Goal: Task Accomplishment & Management: Manage account settings

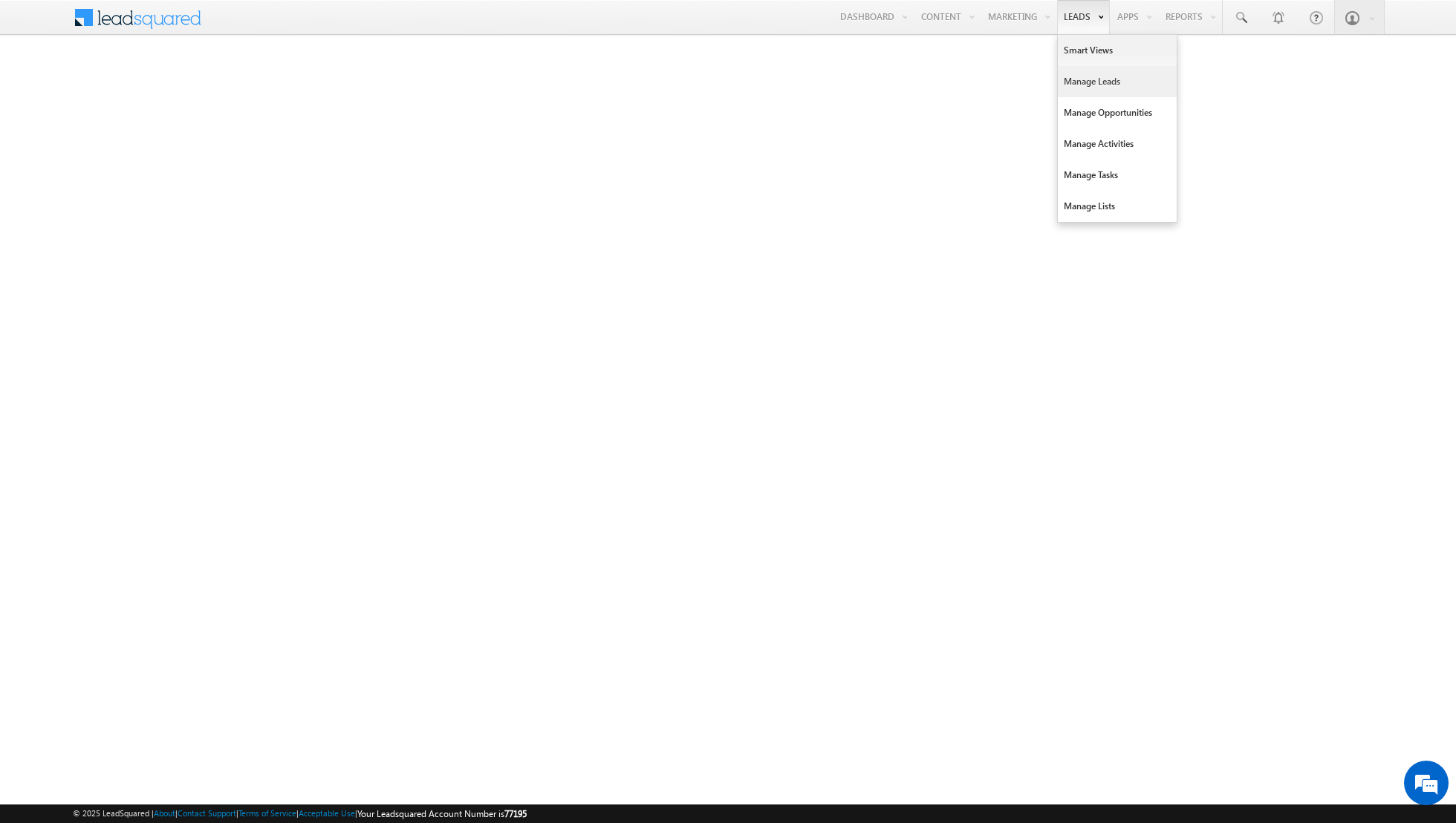
click at [1080, 84] on link "Manage Leads" at bounding box center [1116, 82] width 118 height 31
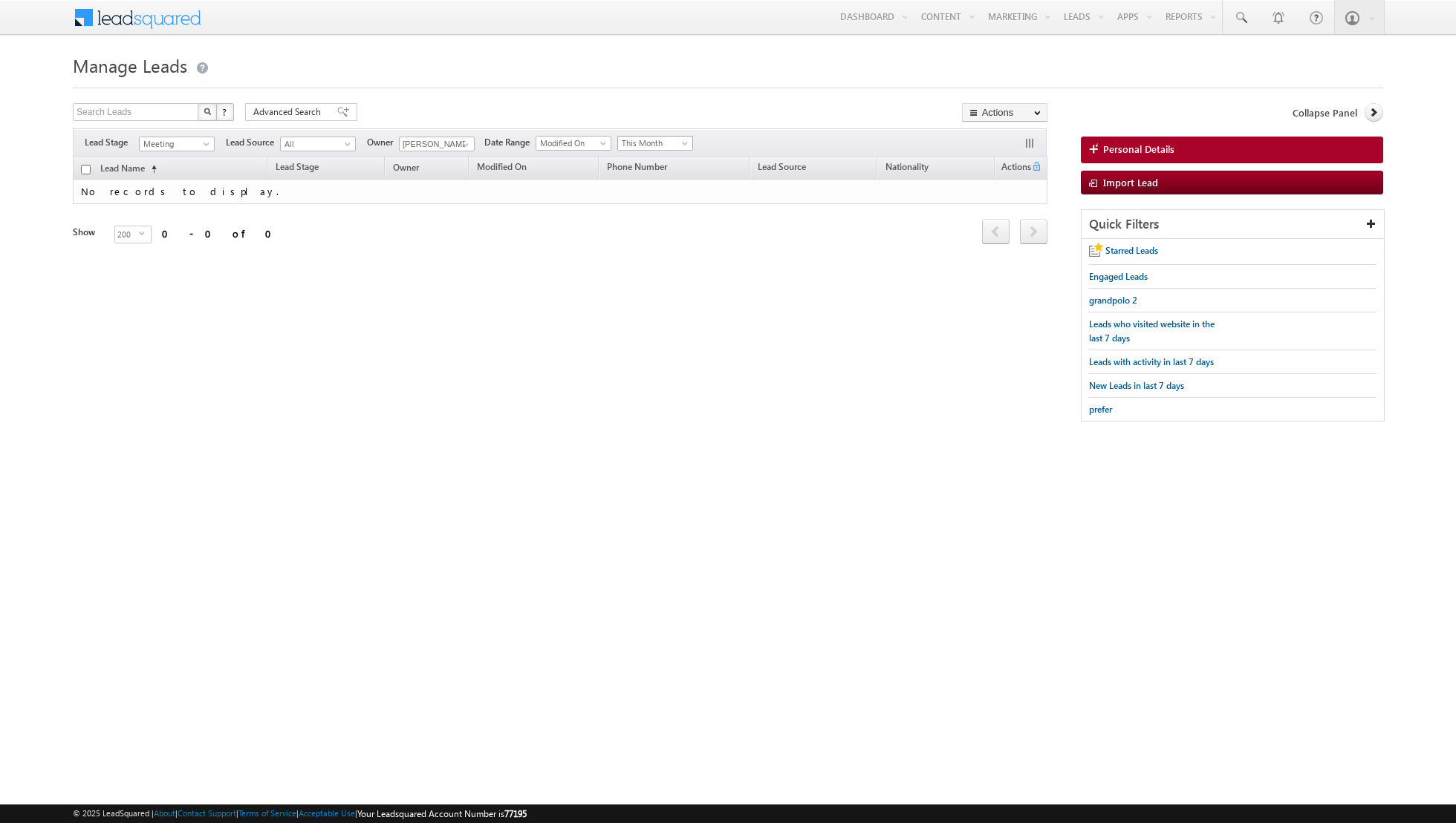
click at [670, 143] on span "This Month" at bounding box center [653, 143] width 70 height 13
click at [649, 176] on link "Custom" at bounding box center [649, 173] width 75 height 13
click at [745, 141] on input "text" at bounding box center [728, 142] width 60 height 14
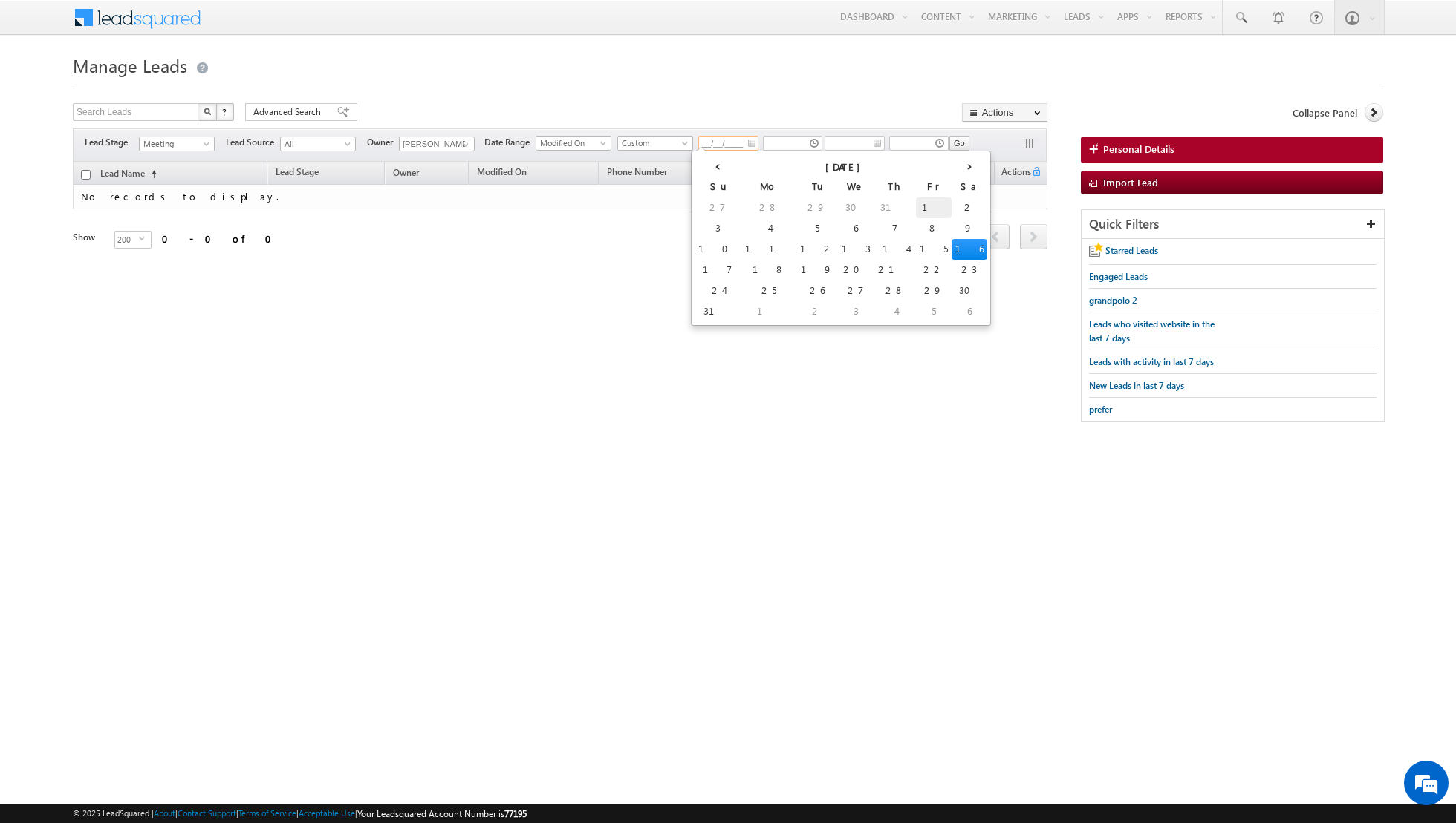
click at [916, 207] on td "1" at bounding box center [933, 208] width 36 height 21
type input "01/08/2025"
click at [804, 143] on input "text" at bounding box center [793, 142] width 60 height 14
click at [772, 169] on icon at bounding box center [775, 168] width 11 height 11
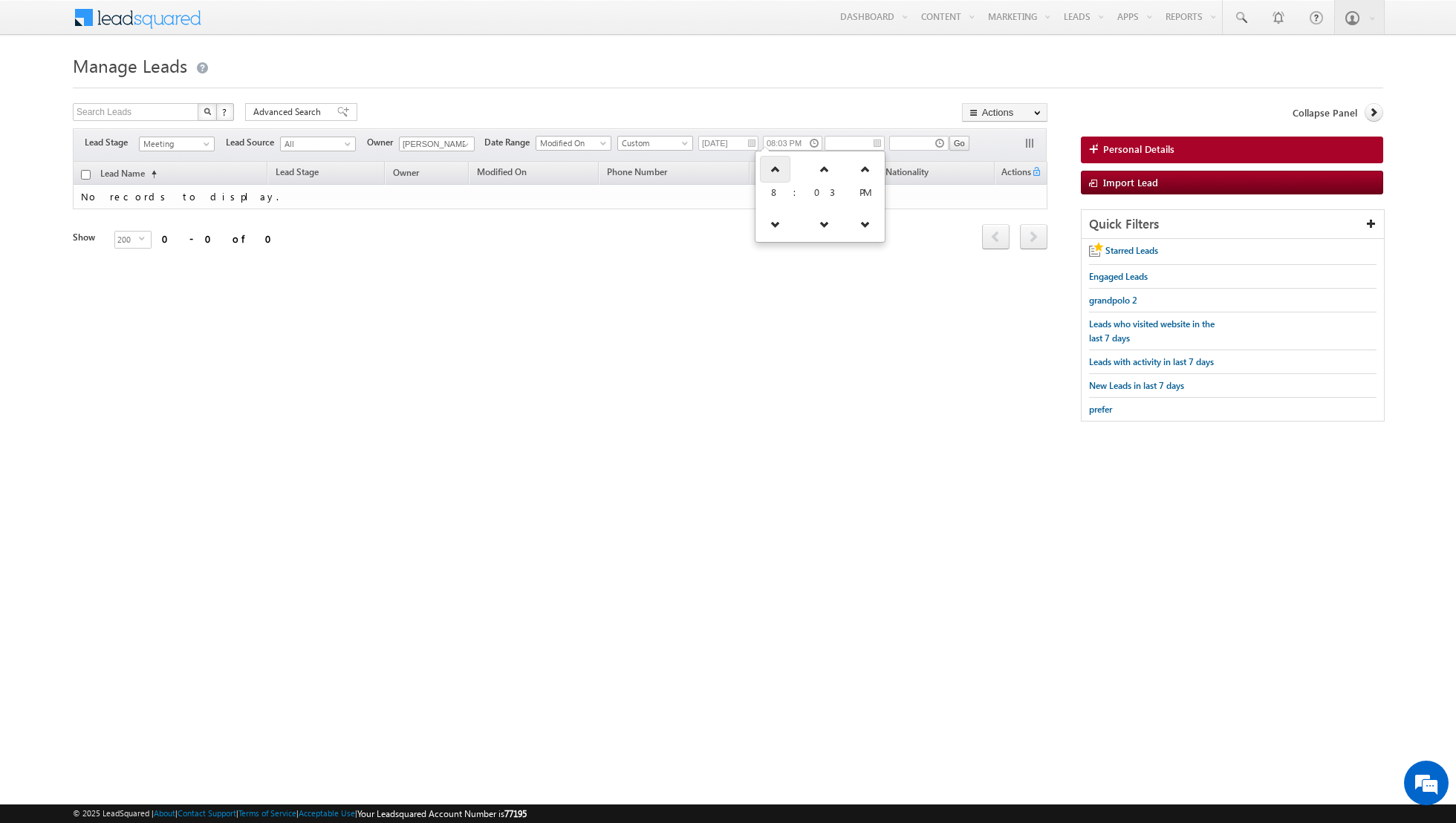
click at [772, 169] on icon at bounding box center [775, 168] width 11 height 11
click at [774, 169] on icon at bounding box center [779, 168] width 11 height 11
click at [772, 169] on icon at bounding box center [776, 168] width 11 height 11
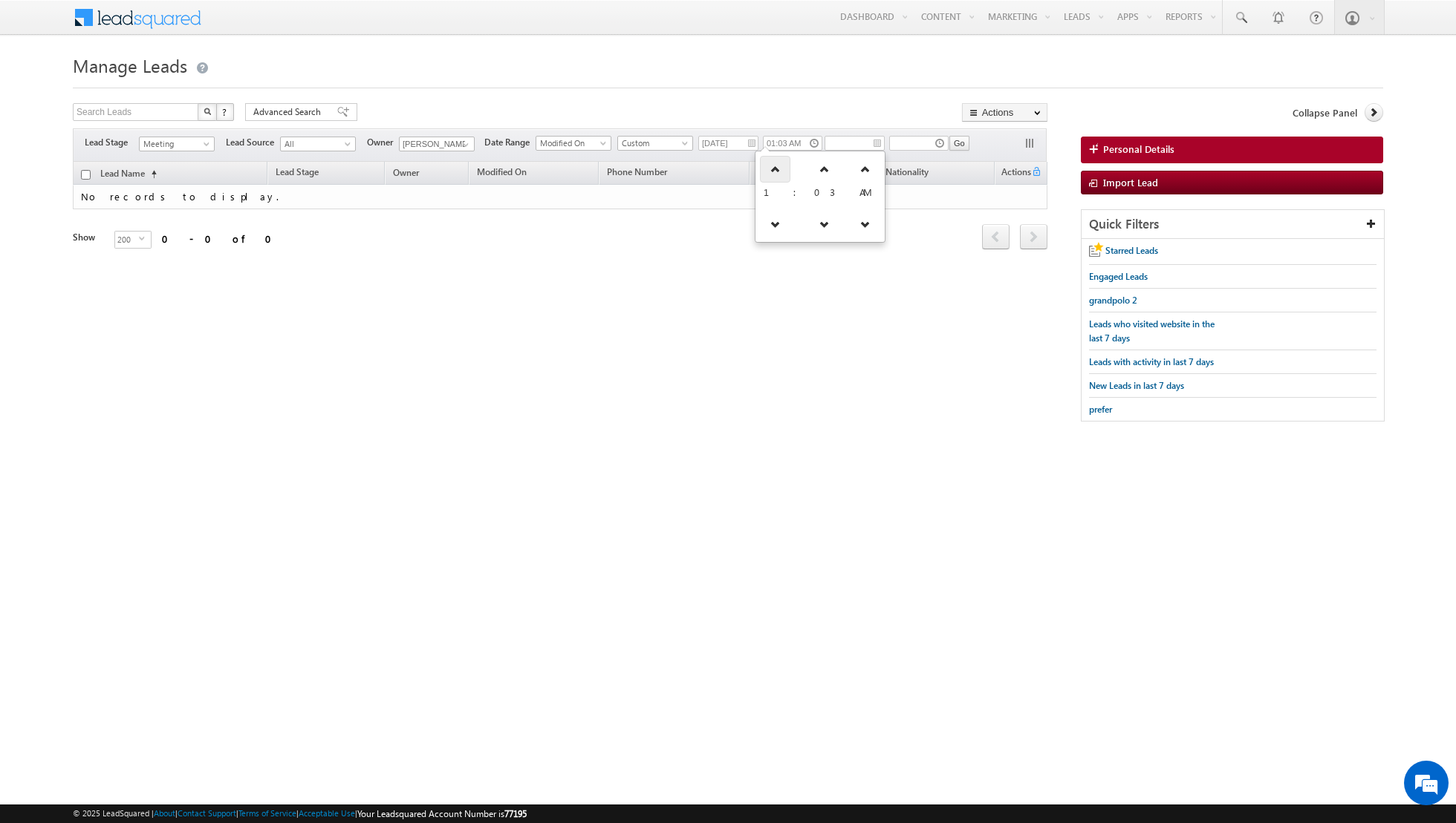
click at [772, 169] on icon at bounding box center [775, 168] width 11 height 11
click at [773, 220] on icon at bounding box center [775, 224] width 11 height 11
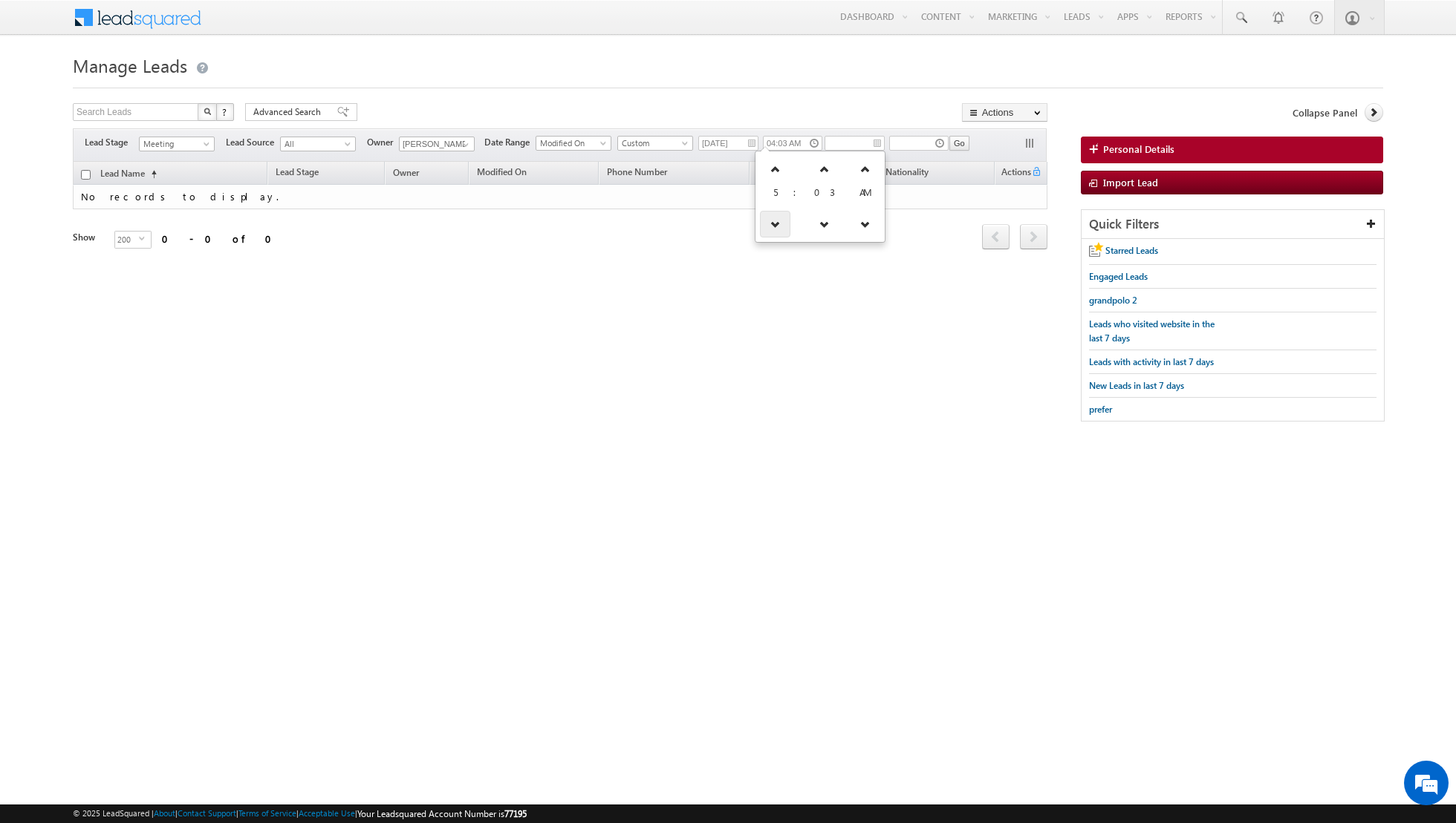
click at [773, 220] on icon at bounding box center [775, 224] width 11 height 11
click at [773, 220] on icon at bounding box center [776, 224] width 11 height 11
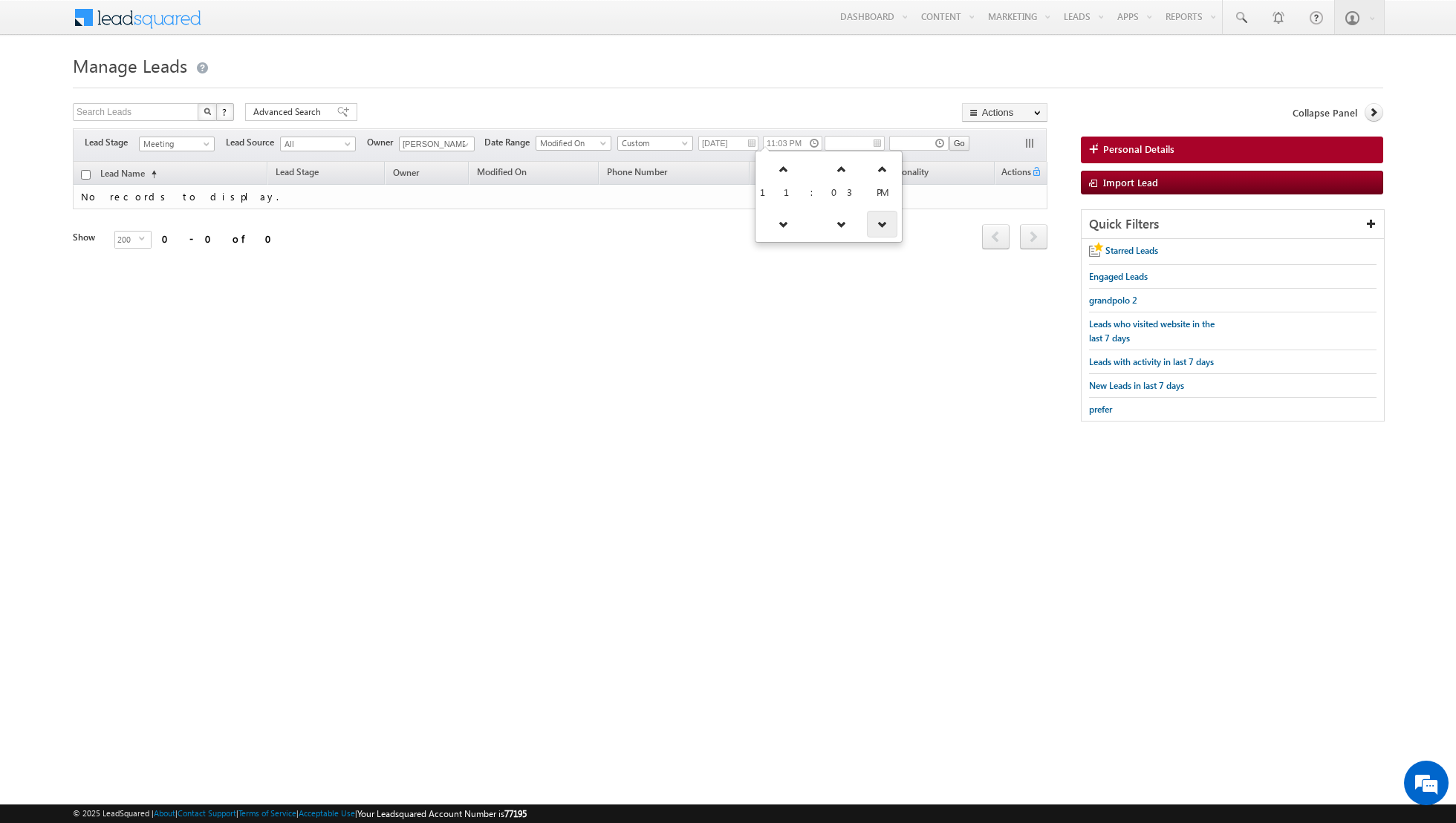
click at [877, 221] on icon at bounding box center [882, 224] width 11 height 11
click at [768, 221] on link at bounding box center [784, 224] width 31 height 27
click at [767, 221] on link at bounding box center [780, 224] width 31 height 27
type input "09:03 AM"
click at [826, 283] on div "Tags × Select at-least one lead to tag... × Close Lead Name (sorted ascending) …" at bounding box center [560, 226] width 975 height 129
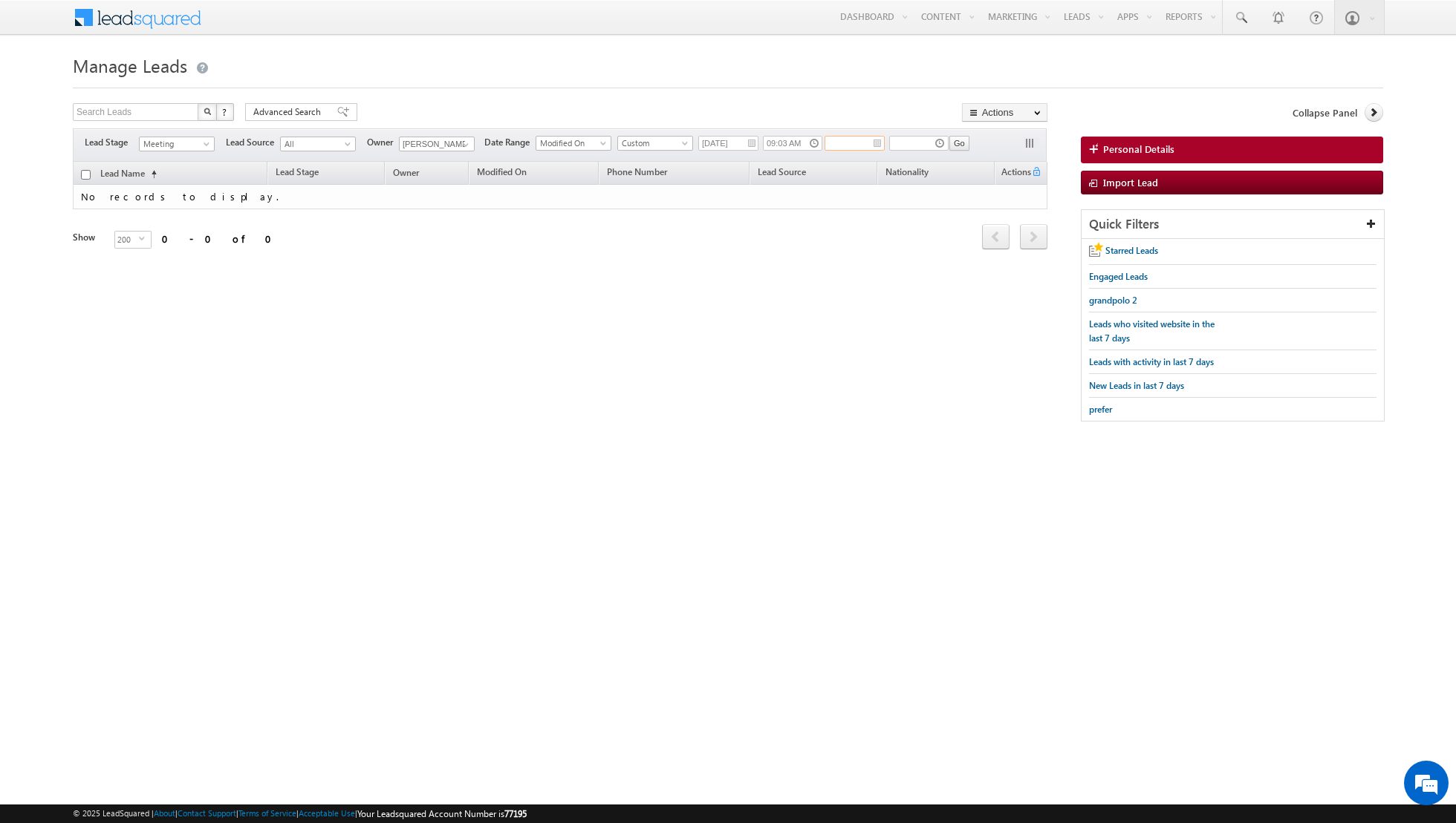
click at [866, 143] on input "text" at bounding box center [854, 142] width 60 height 14
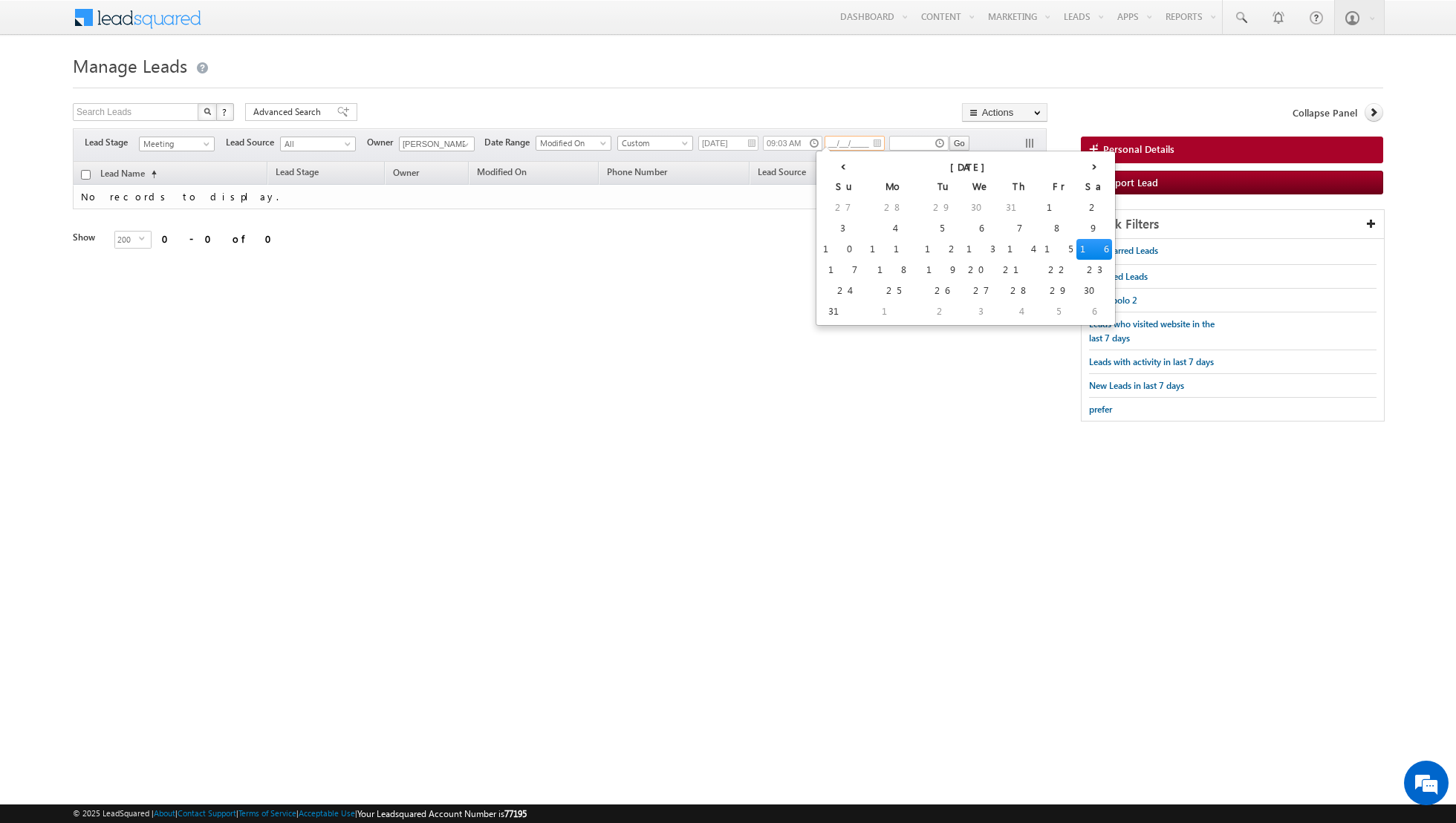
click at [1077, 248] on td "16" at bounding box center [1094, 249] width 36 height 21
type input "16/08/2025"
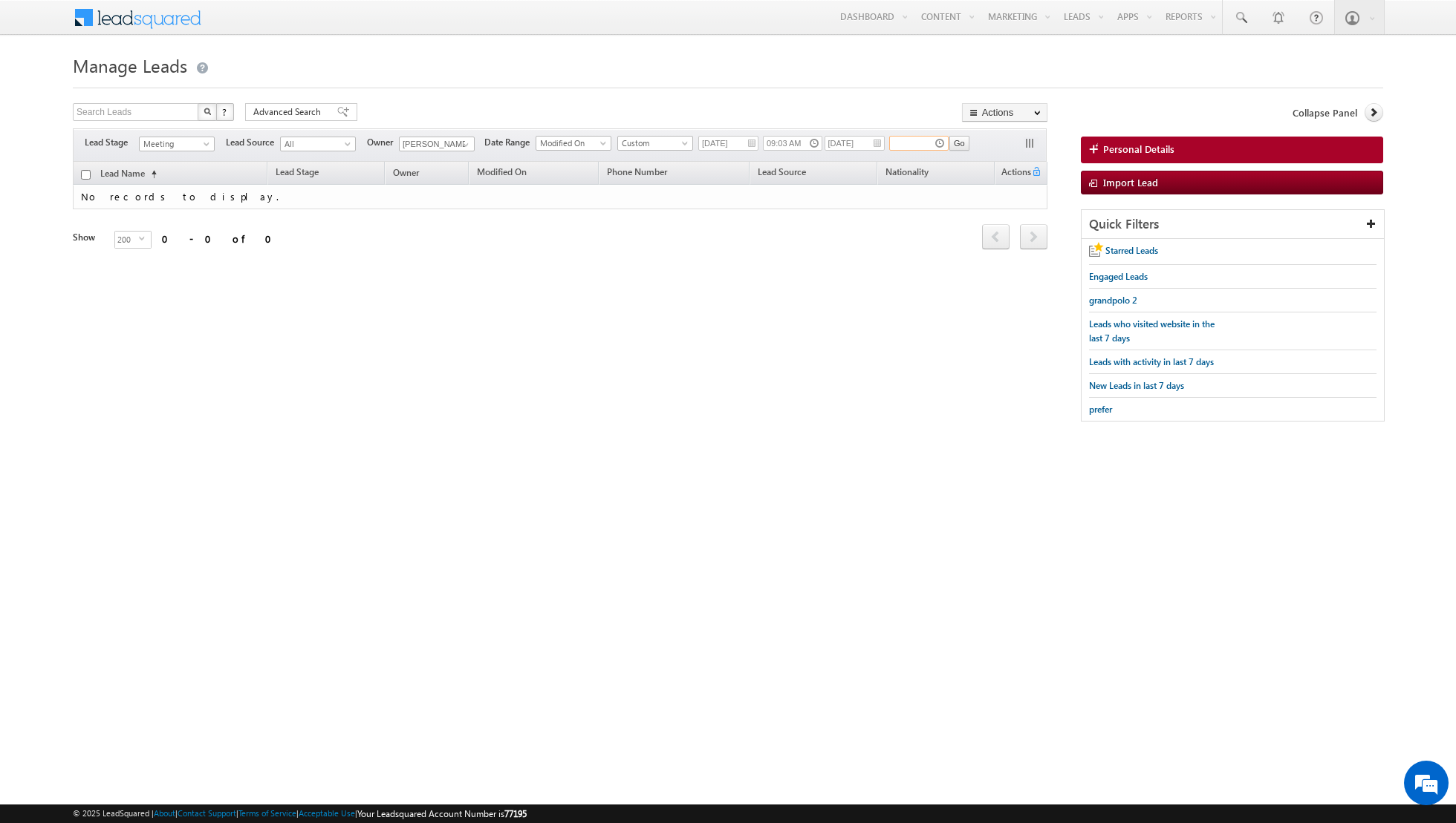
click at [926, 142] on input "text" at bounding box center [919, 142] width 60 height 14
click at [844, 280] on div "Tags × Select at-least one lead to tag... × Close Lead Name (sorted ascending) …" at bounding box center [560, 226] width 975 height 129
type input "06:03 PM"
click at [465, 148] on span at bounding box center [465, 144] width 12 height 12
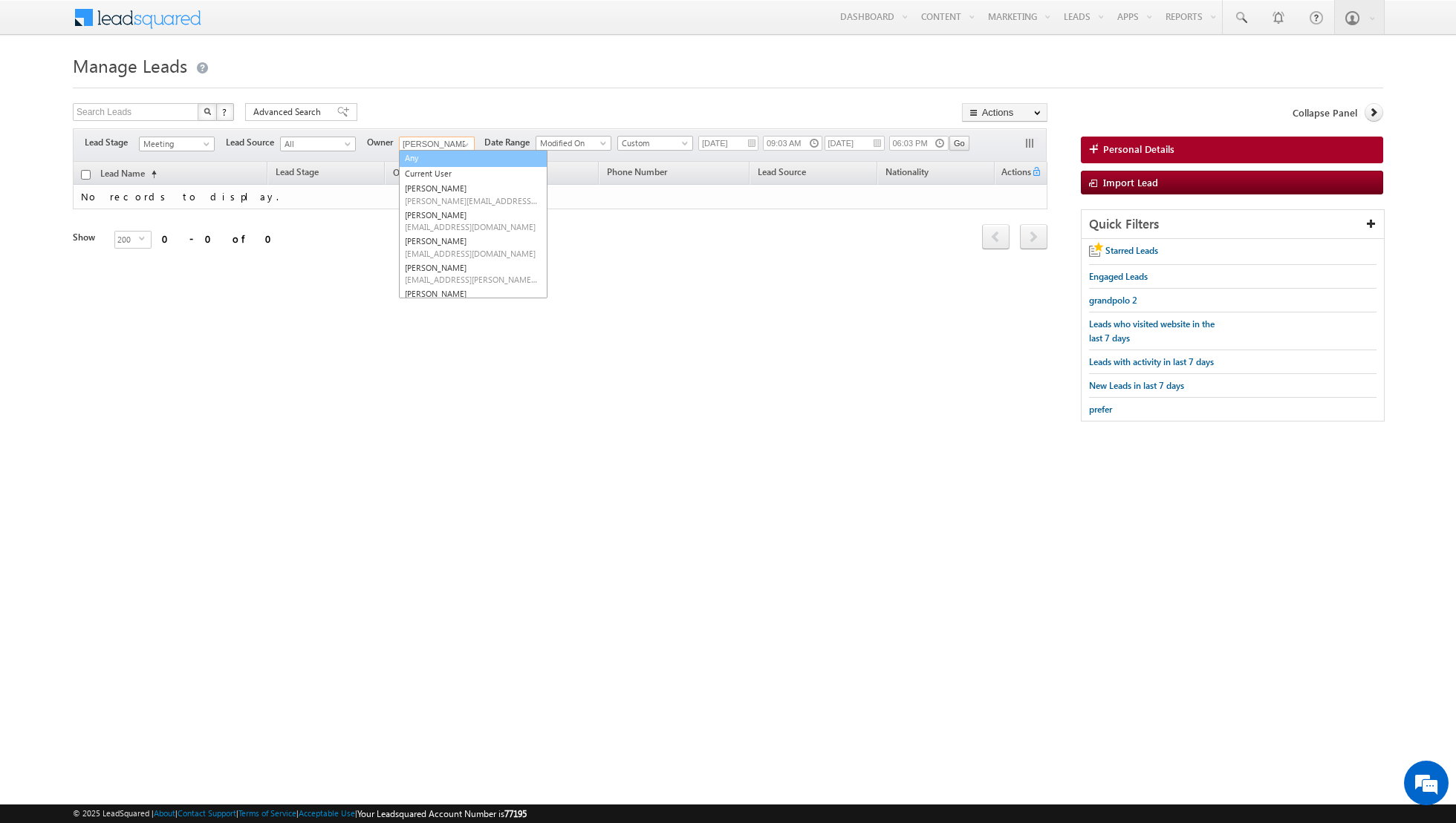
click at [454, 161] on link "Any" at bounding box center [473, 159] width 148 height 17
type input "Any"
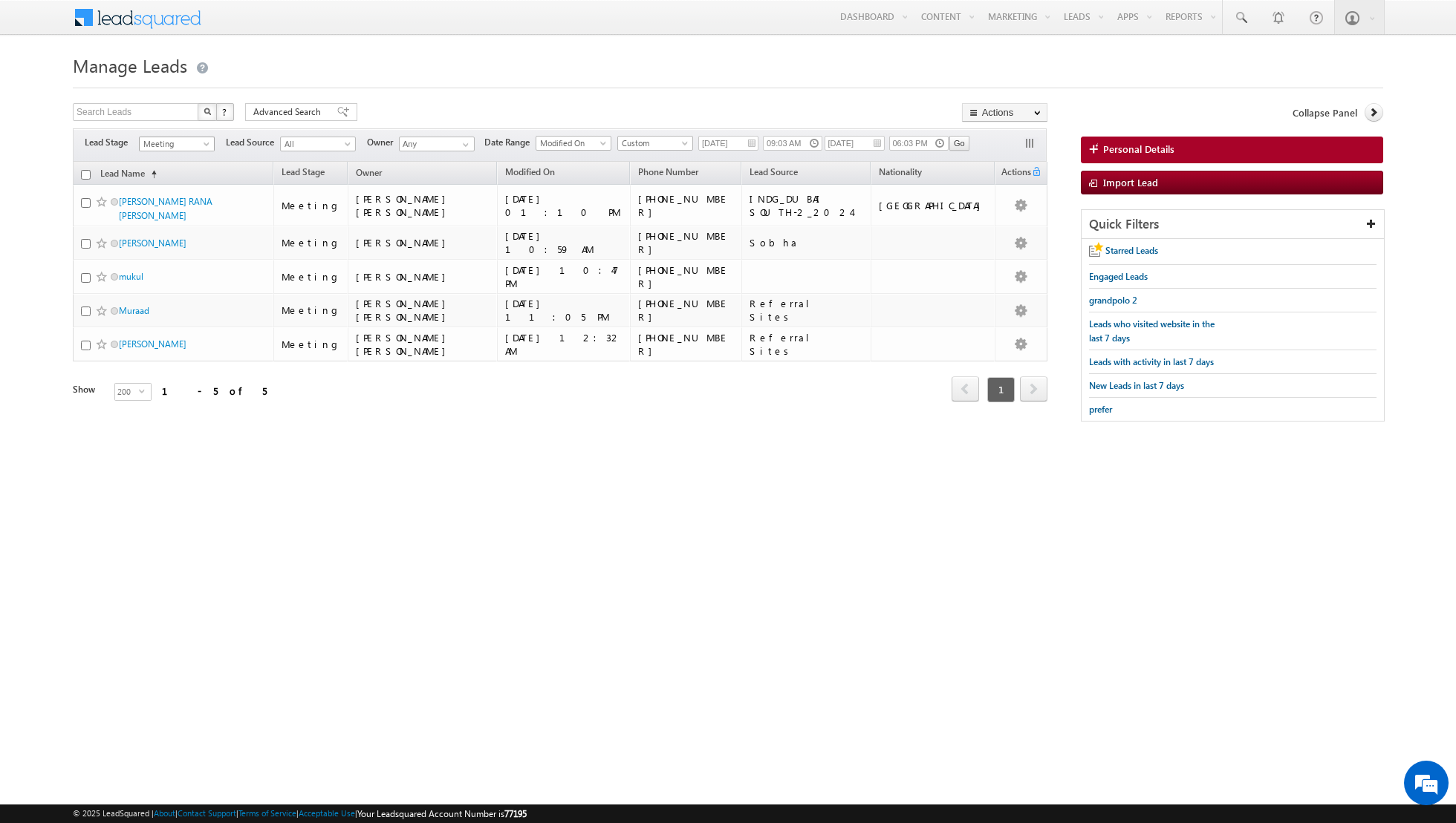
click at [204, 141] on span at bounding box center [208, 147] width 12 height 12
click at [179, 229] on link "Sale Done" at bounding box center [177, 232] width 75 height 13
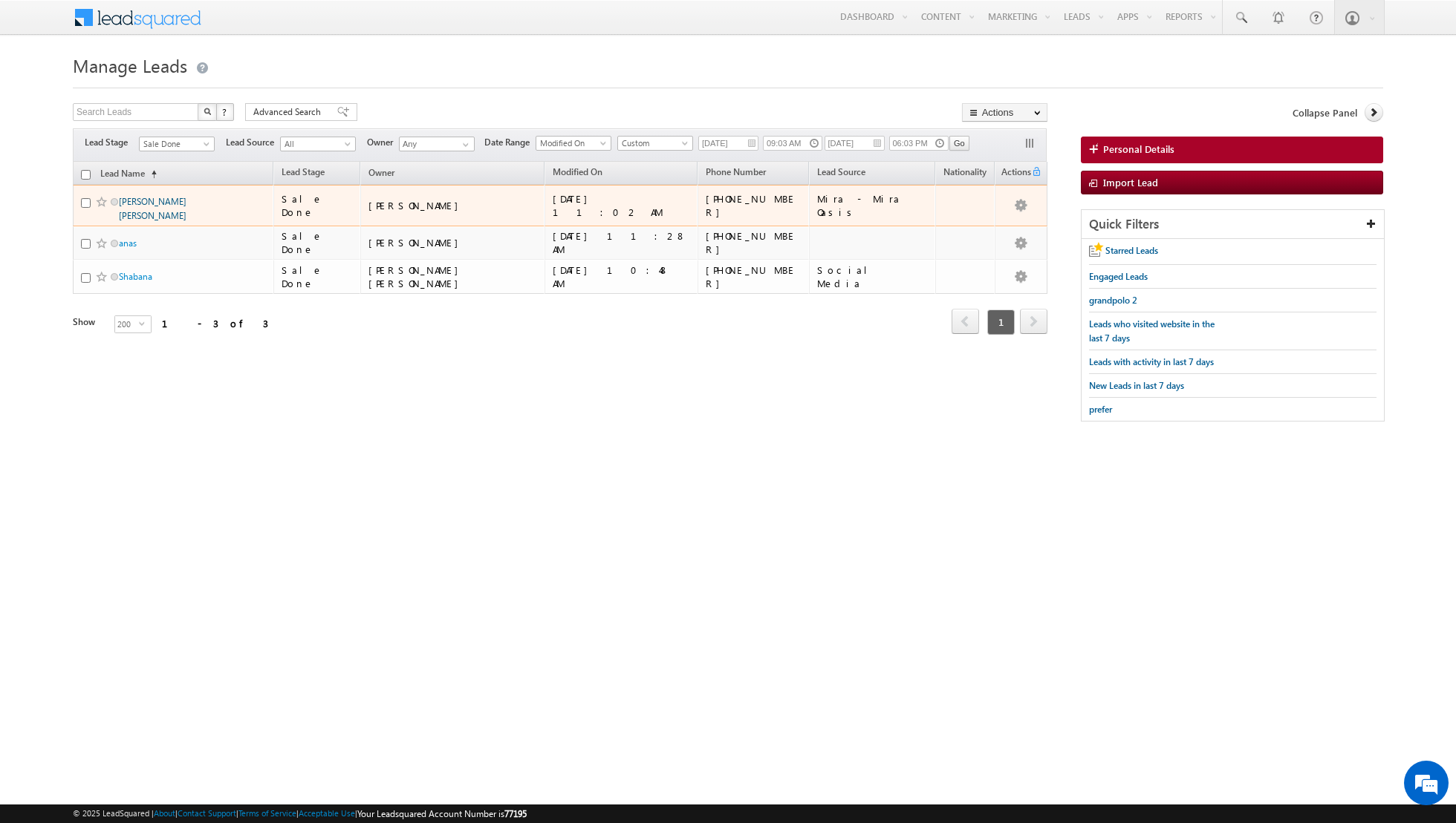
click at [153, 198] on link "ABDUL KADIR ABDULLAH ALI" at bounding box center [152, 209] width 67 height 25
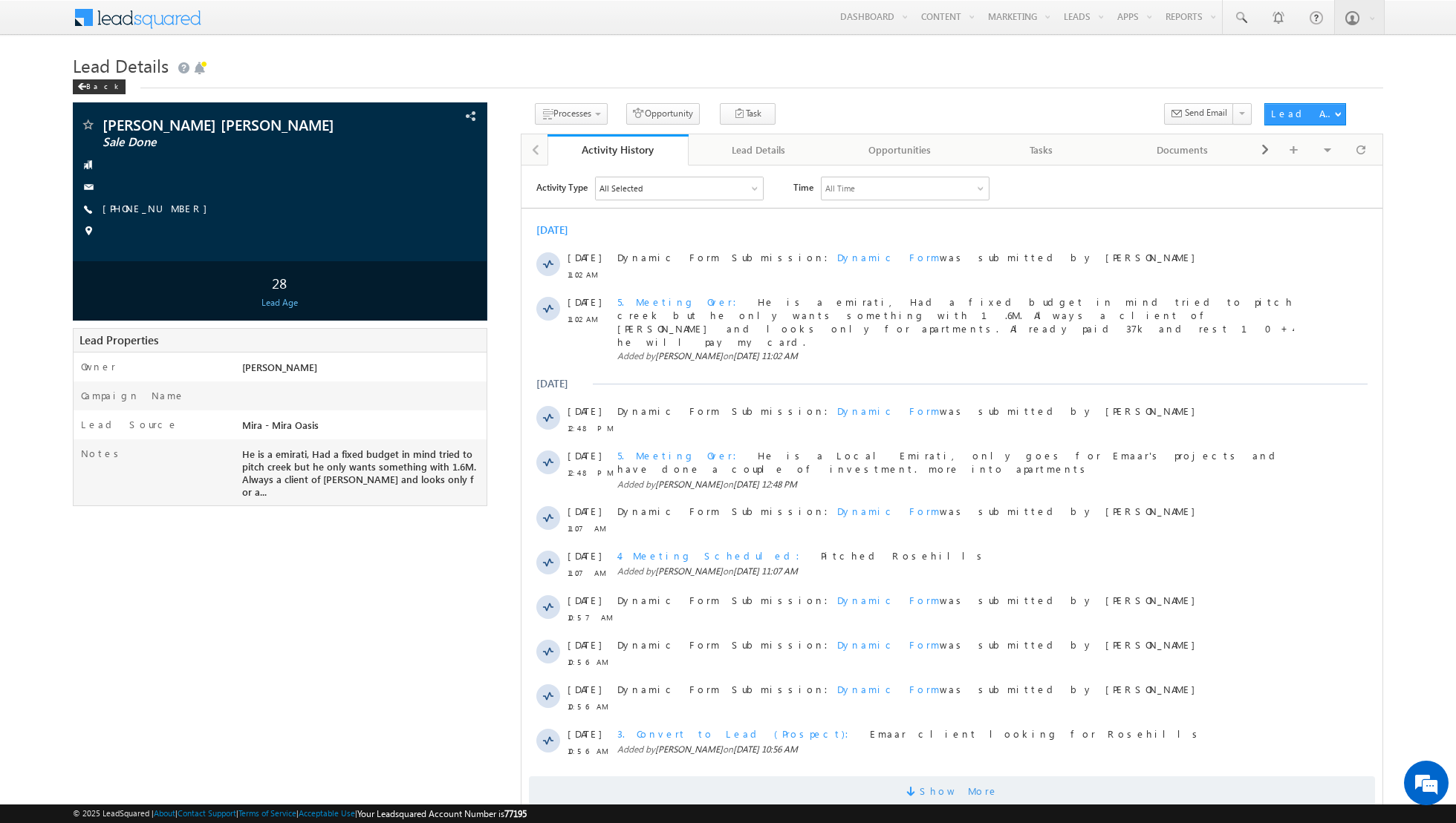
click at [955, 776] on span "Show More" at bounding box center [959, 790] width 79 height 30
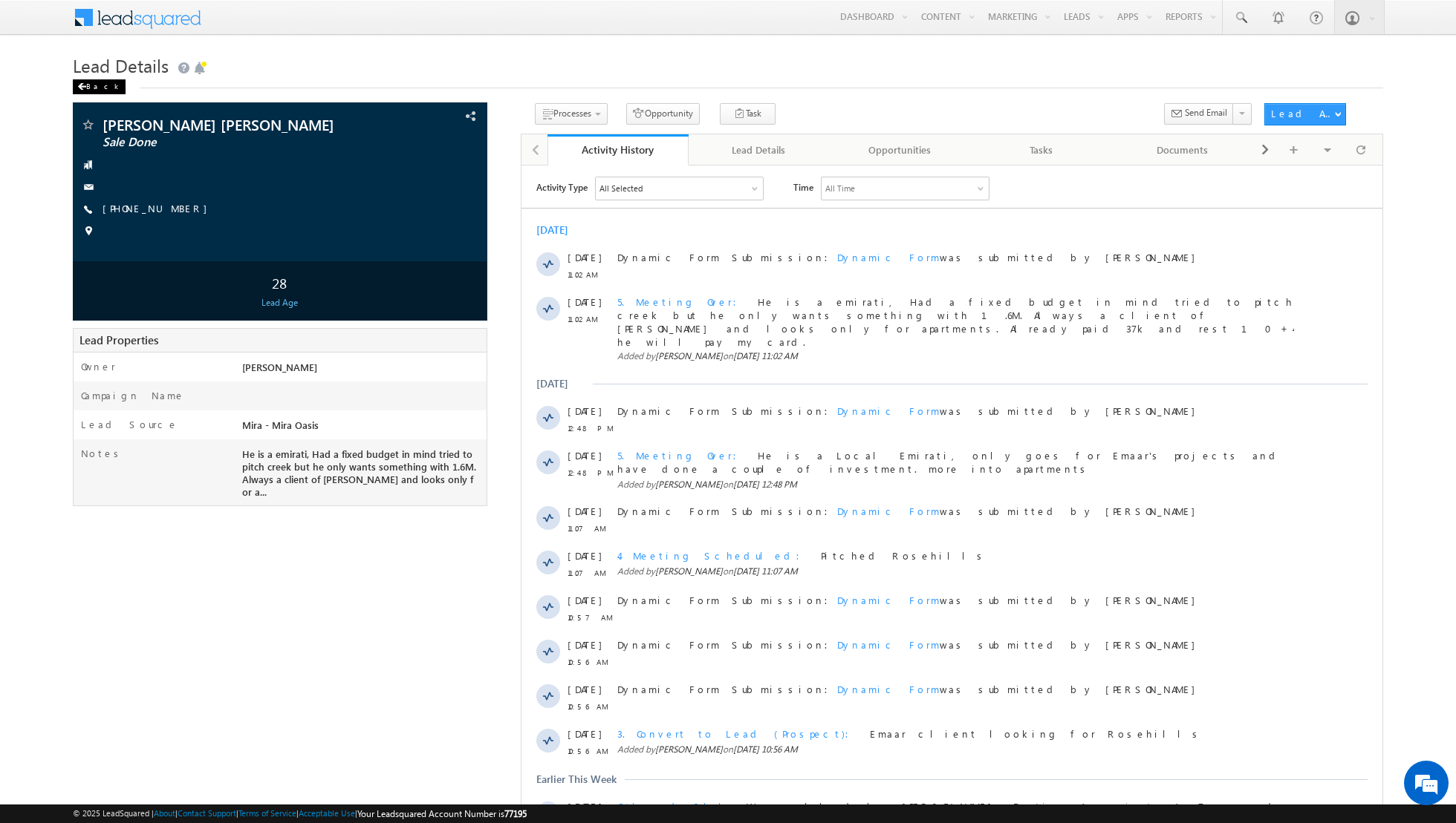
click at [88, 86] on div "Back" at bounding box center [99, 87] width 53 height 14
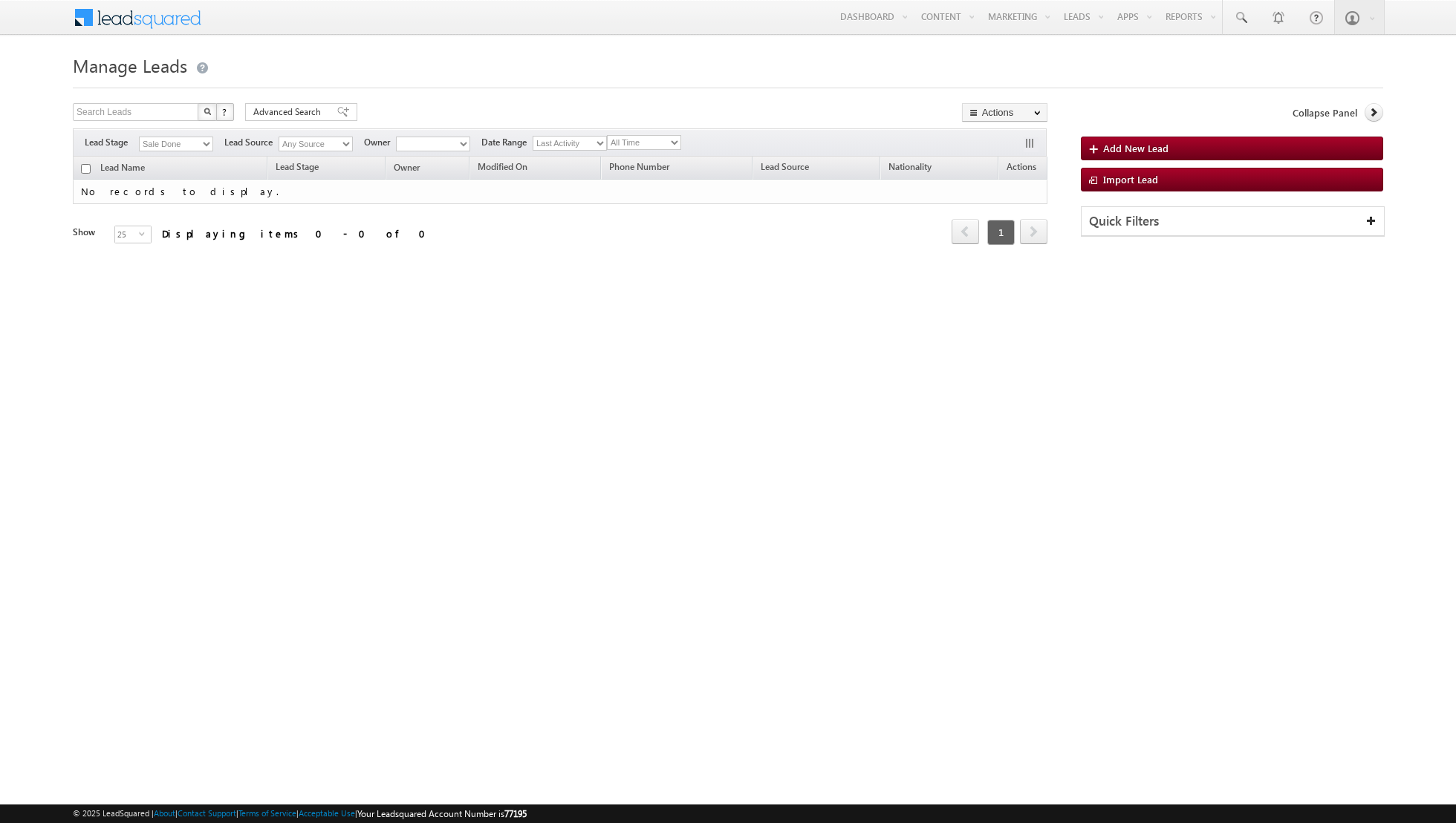
type input "06:03 PM"
type input "[DATE]"
type input "09:03 AM"
type input "[DATE]"
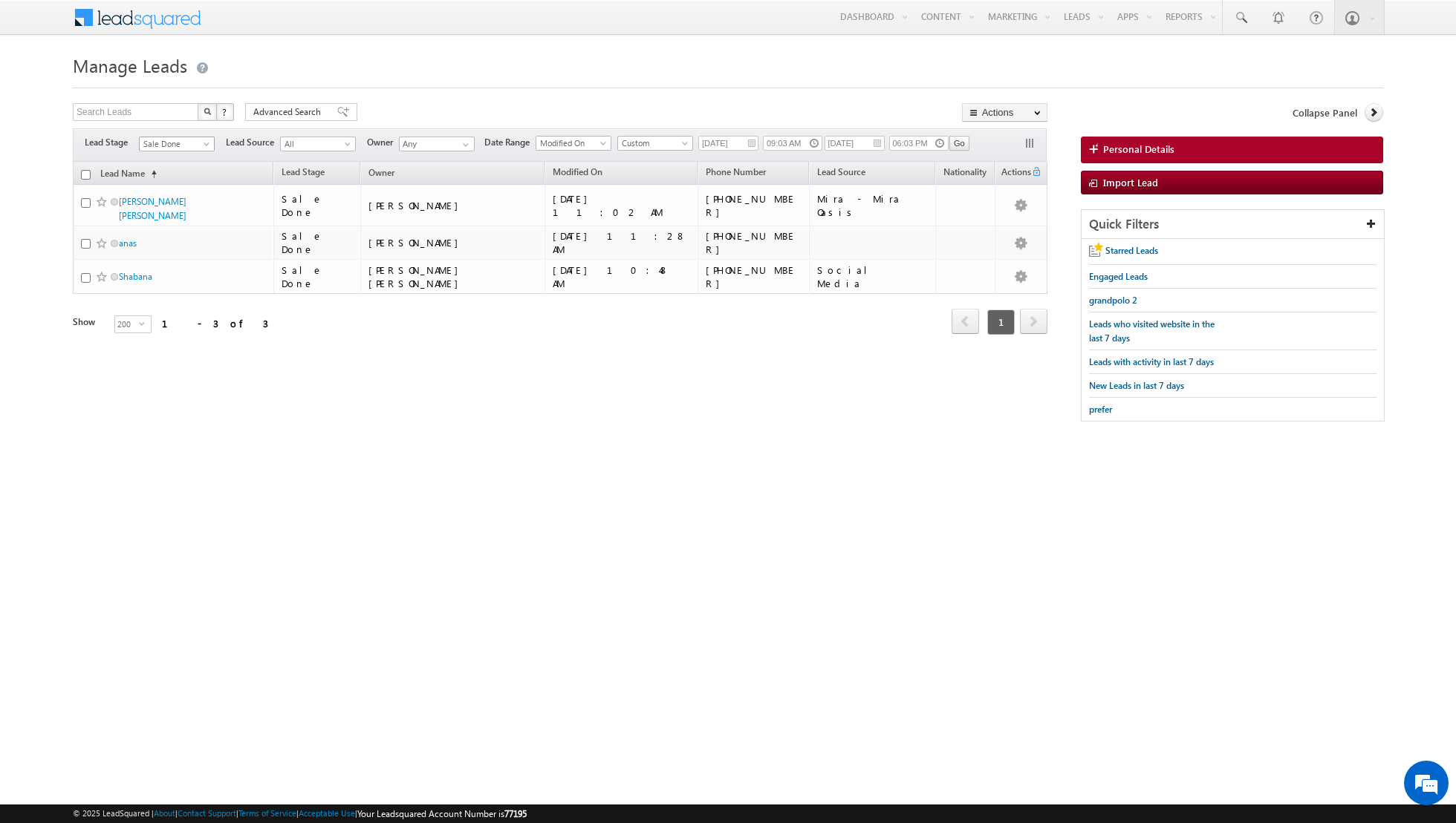
click at [206, 141] on span at bounding box center [208, 147] width 12 height 12
click at [371, 458] on html "Menu Shiva Sisodia shiva .siso dia@i ndglo bal.a e obal." at bounding box center [728, 237] width 1456 height 474
click at [203, 146] on span at bounding box center [208, 147] width 12 height 12
click at [195, 219] on link "Meeting" at bounding box center [177, 218] width 75 height 13
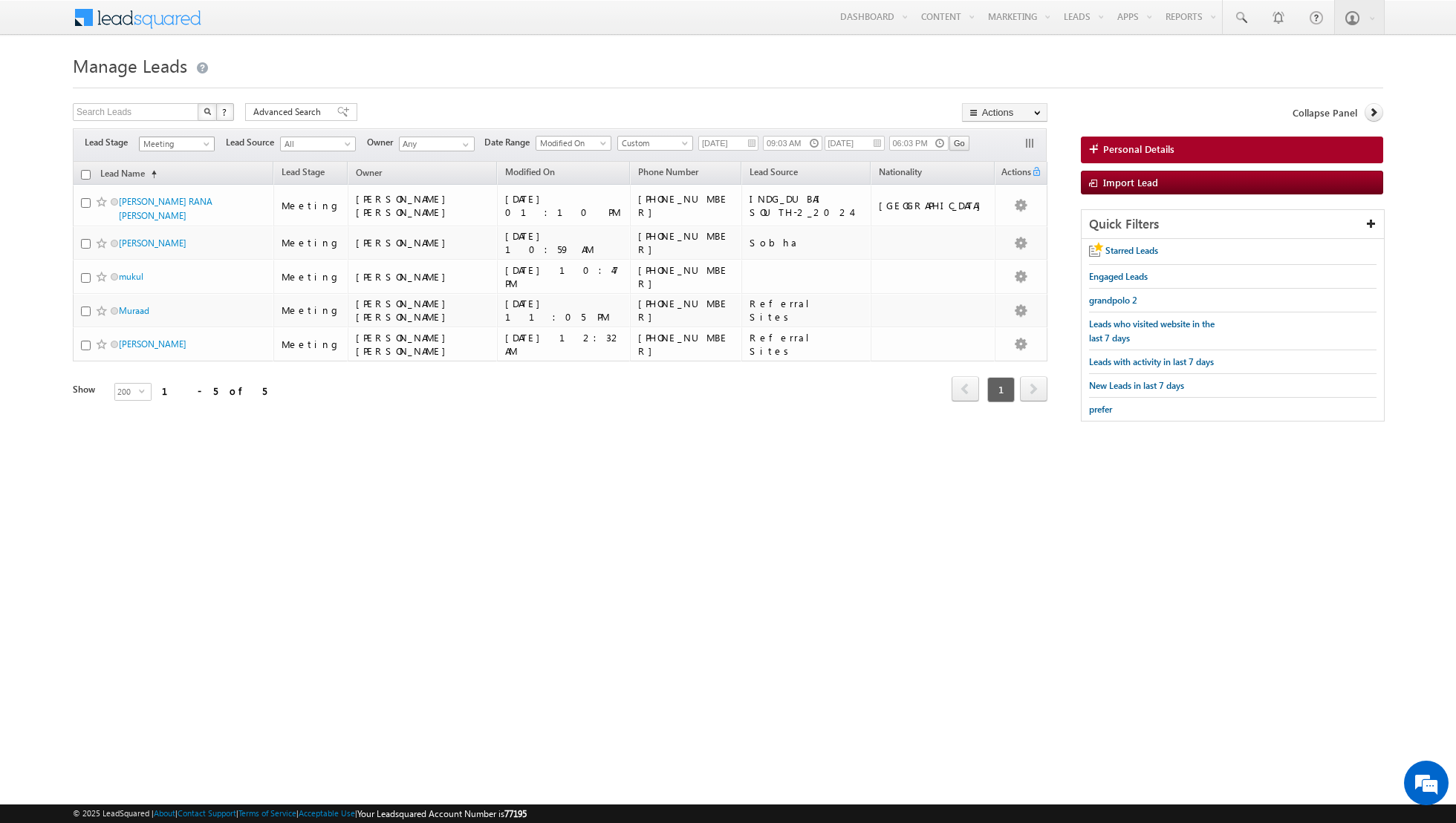
click at [202, 146] on span at bounding box center [208, 147] width 12 height 12
click at [186, 158] on link "All" at bounding box center [177, 158] width 75 height 13
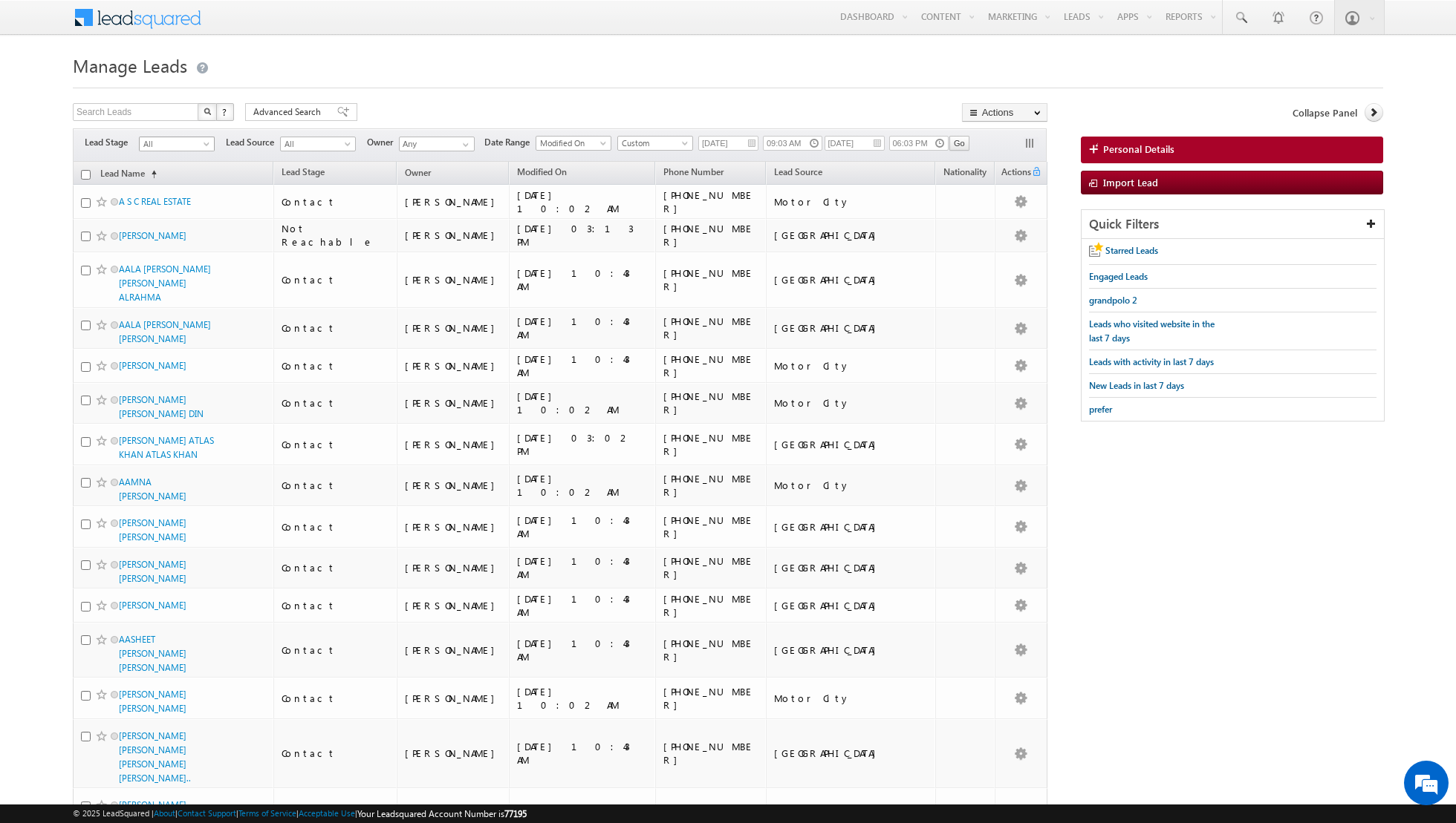
click at [192, 141] on span "All" at bounding box center [174, 144] width 70 height 13
click at [179, 167] on link "Contact" at bounding box center [177, 173] width 75 height 13
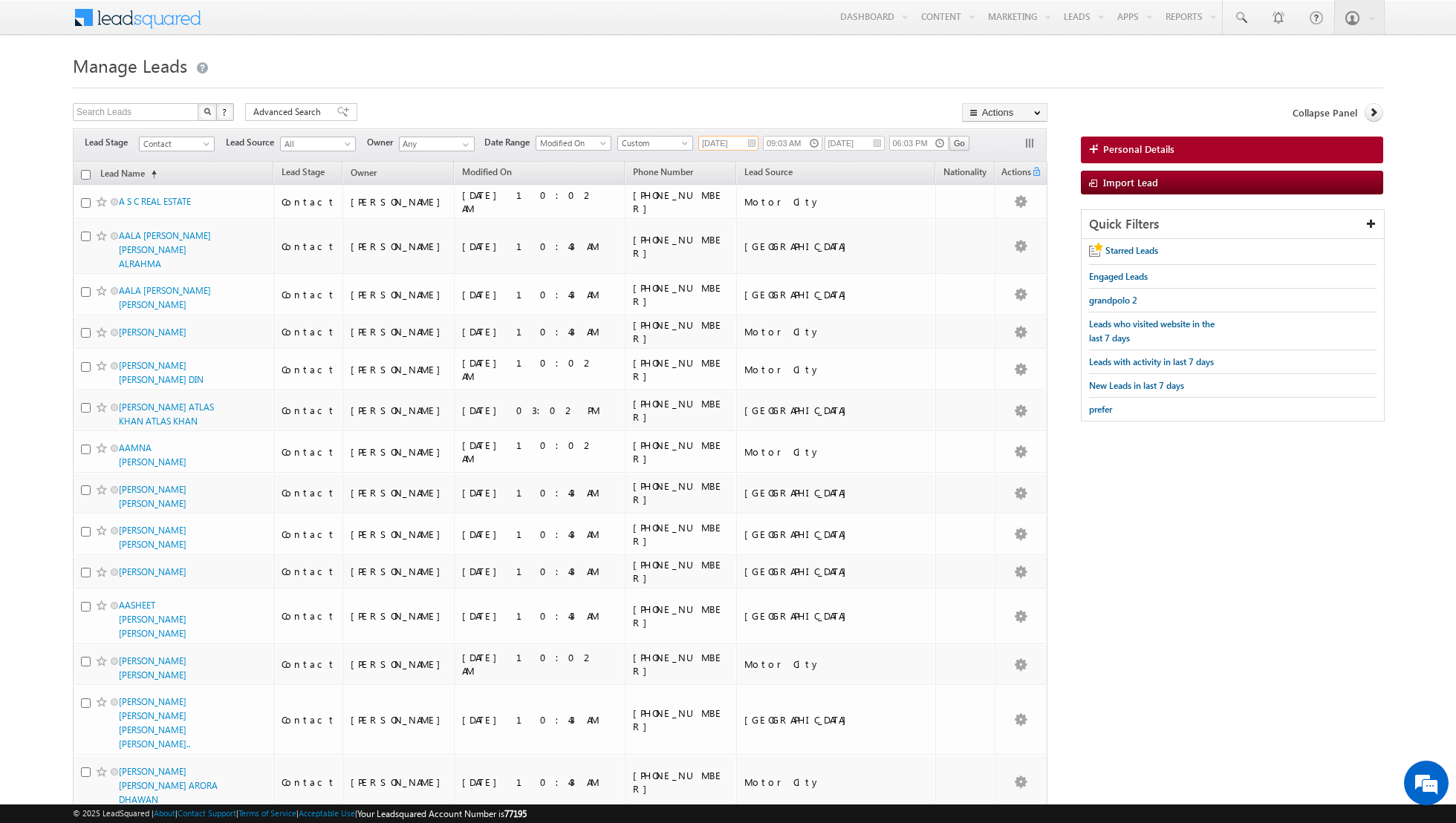
click at [716, 142] on input "01/08/2025" at bounding box center [728, 142] width 60 height 14
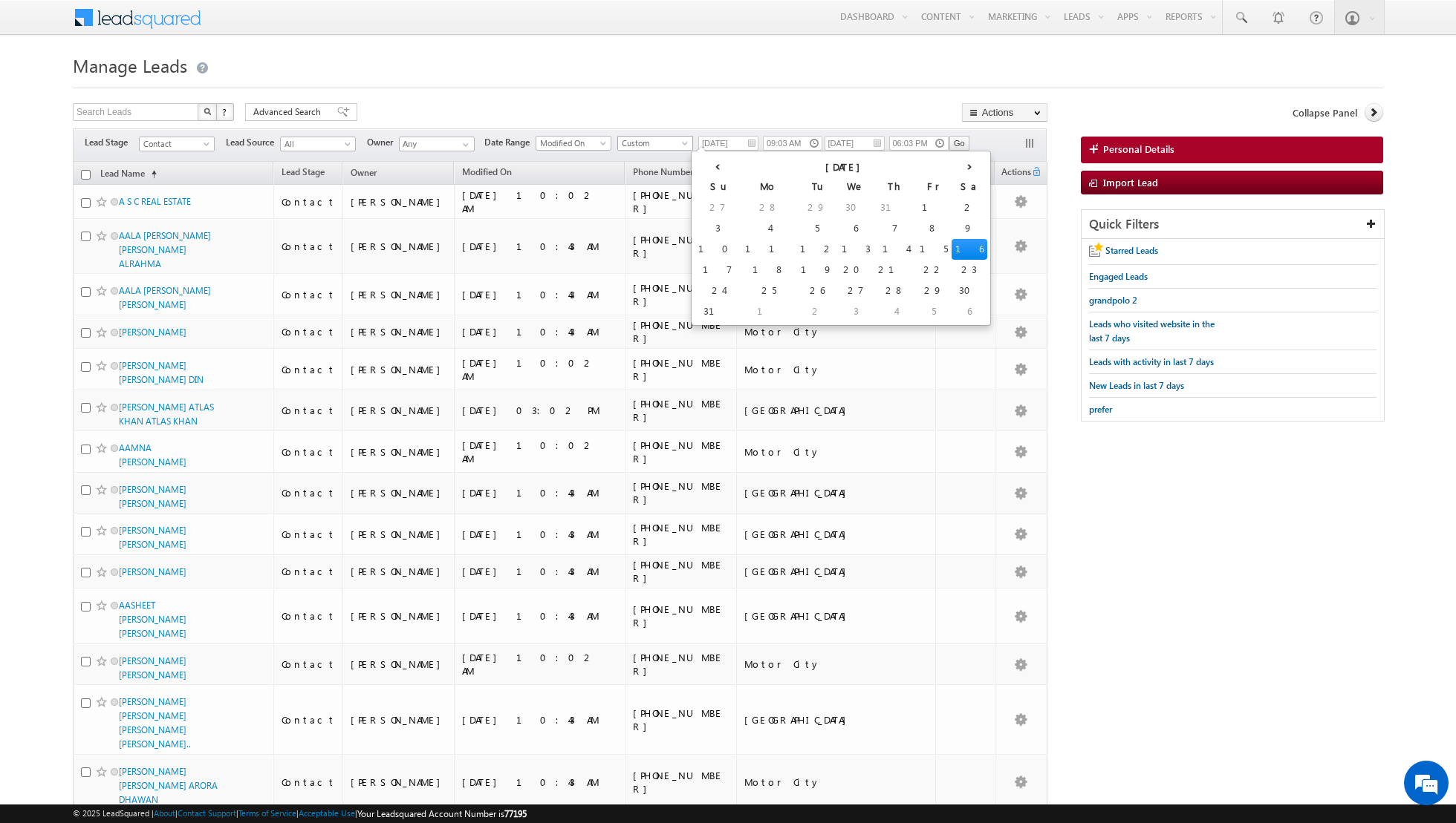
click at [667, 140] on span "Custom" at bounding box center [653, 143] width 70 height 13
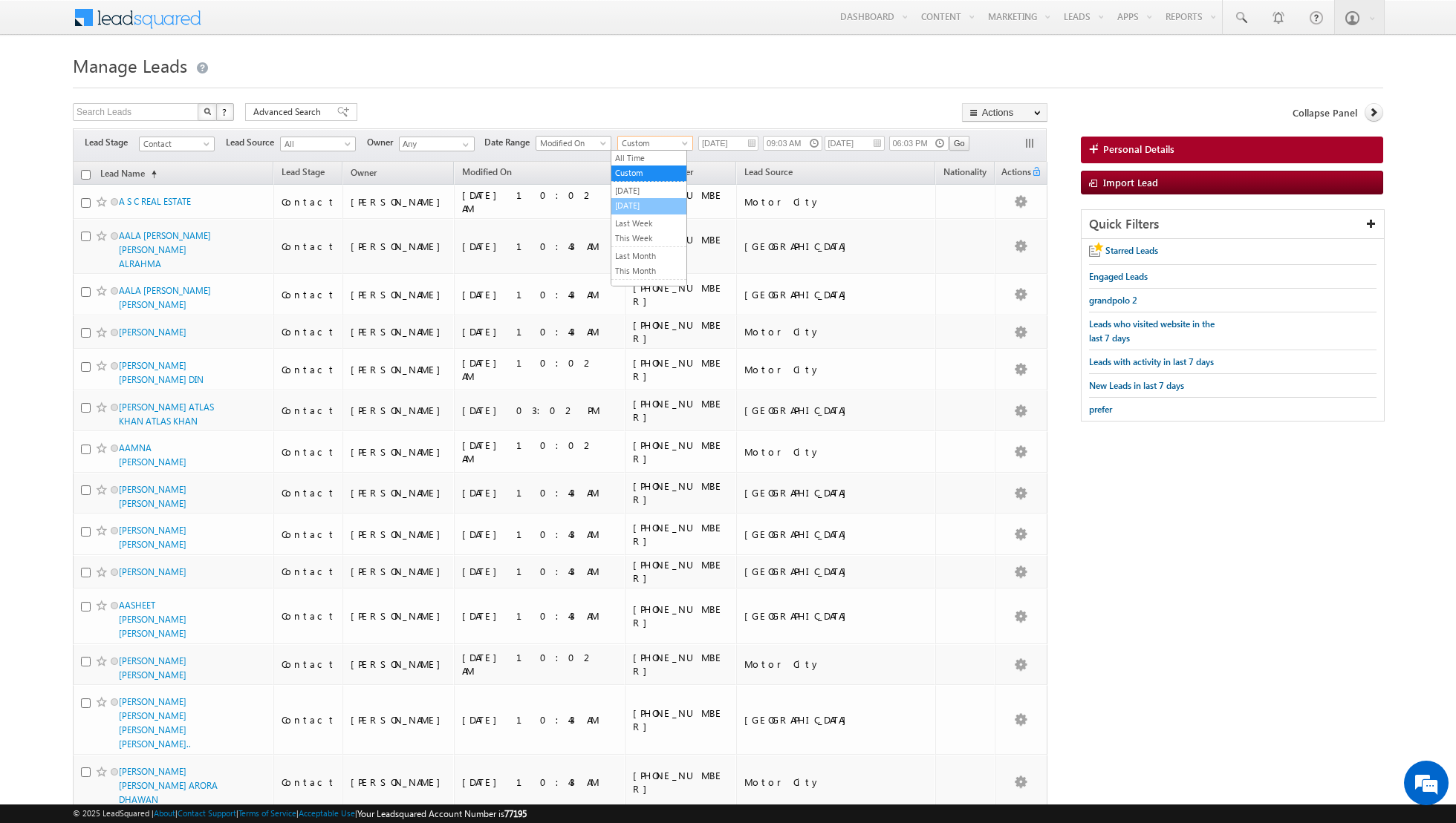
click at [626, 204] on link "Today" at bounding box center [649, 206] width 75 height 13
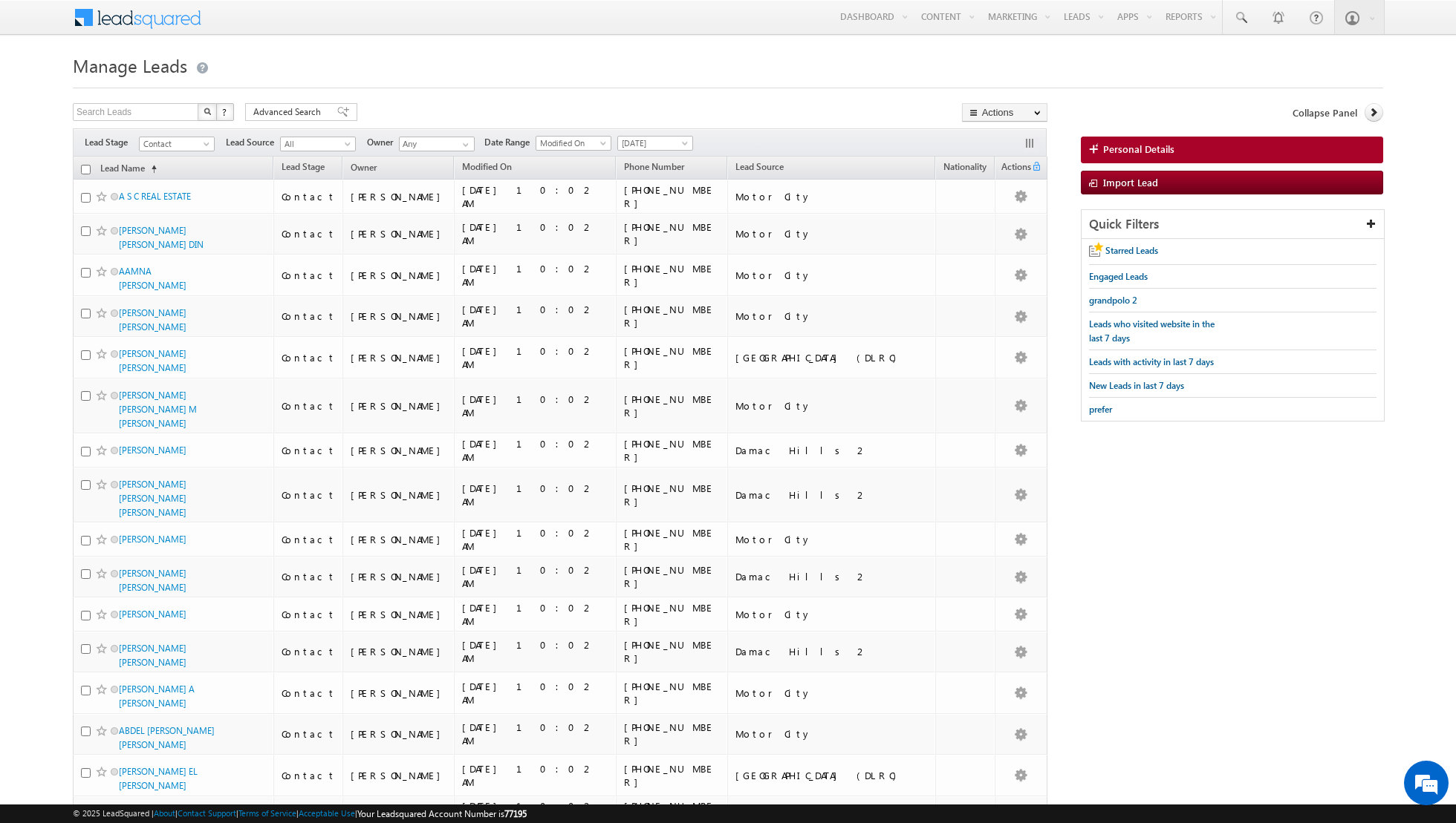
click at [408, 74] on h1 "Manage Leads" at bounding box center [728, 64] width 1311 height 29
click at [207, 143] on span at bounding box center [208, 147] width 12 height 12
click at [179, 255] on link "Not Reachable" at bounding box center [177, 262] width 75 height 13
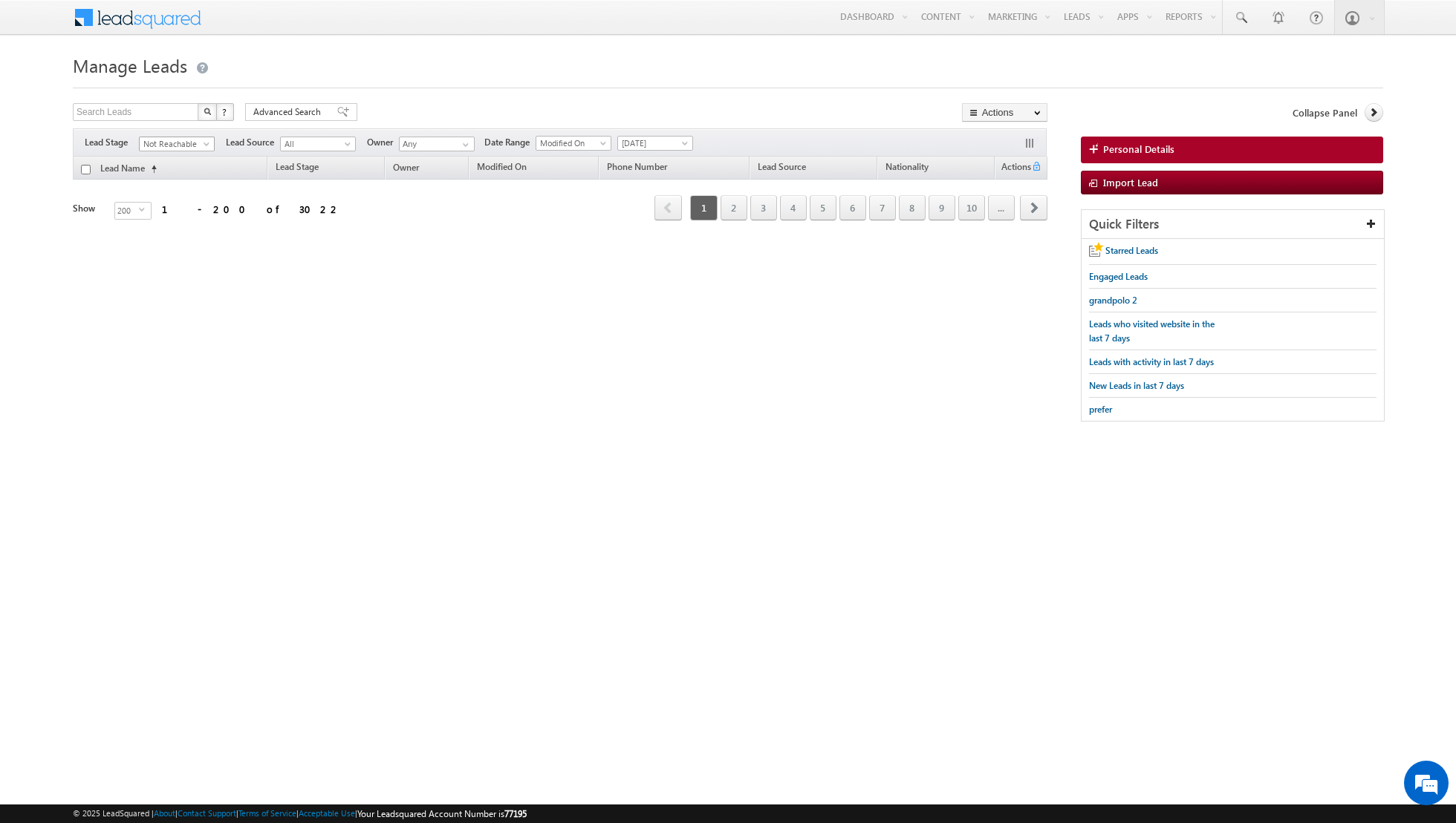
click at [202, 137] on link "Not Reachable" at bounding box center [176, 143] width 76 height 14
click at [169, 216] on link "Meeting" at bounding box center [177, 218] width 75 height 13
click at [459, 148] on span at bounding box center [465, 144] width 12 height 12
click at [188, 474] on html "Menu Shiva Sisodia shiva .siso dia@i ndglo bal.a e obal." at bounding box center [728, 237] width 1456 height 474
click at [461, 139] on span at bounding box center [465, 144] width 12 height 12
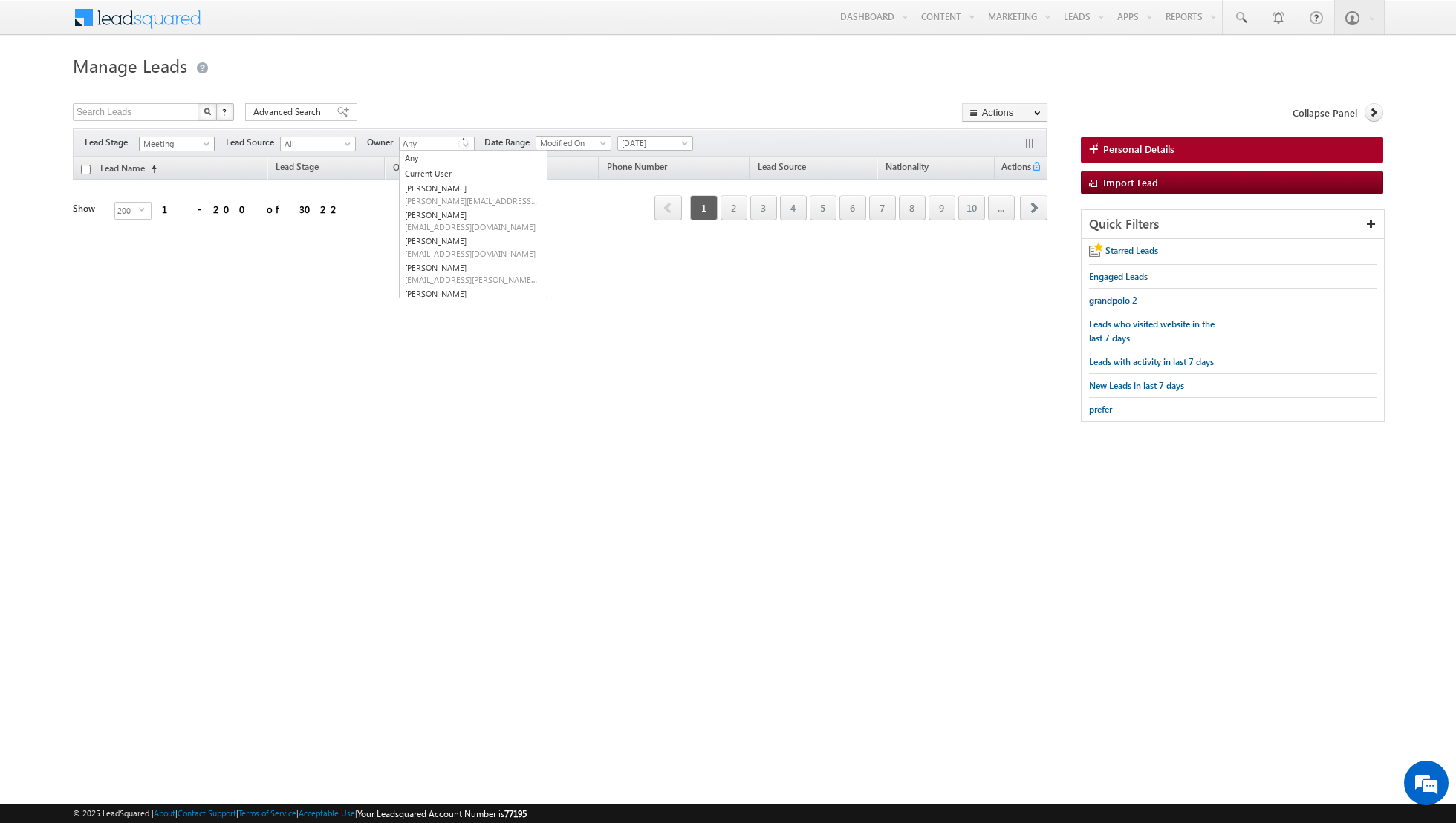
click at [192, 137] on link "Meeting" at bounding box center [176, 143] width 76 height 14
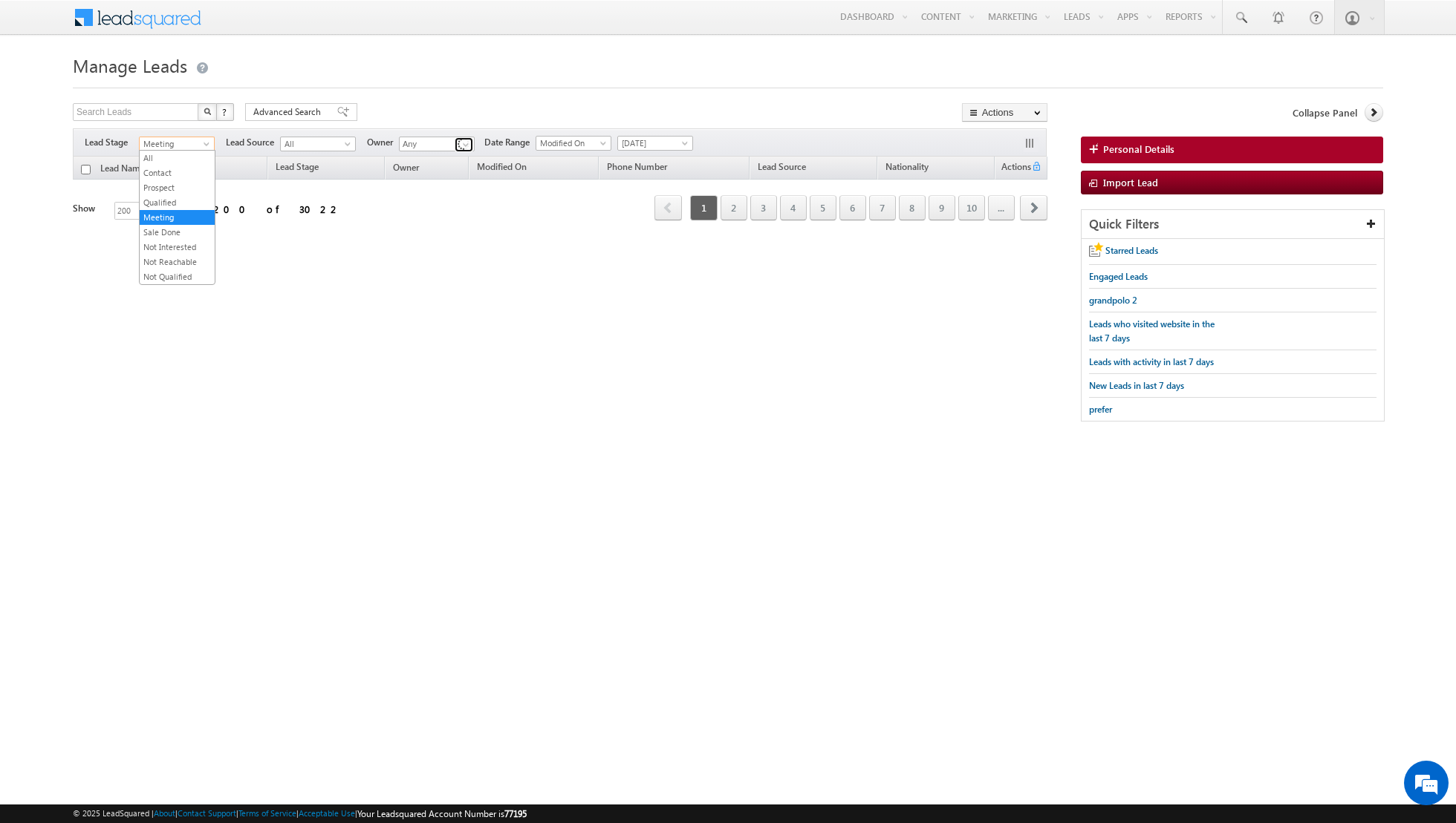
click at [455, 142] on link at bounding box center [463, 144] width 18 height 14
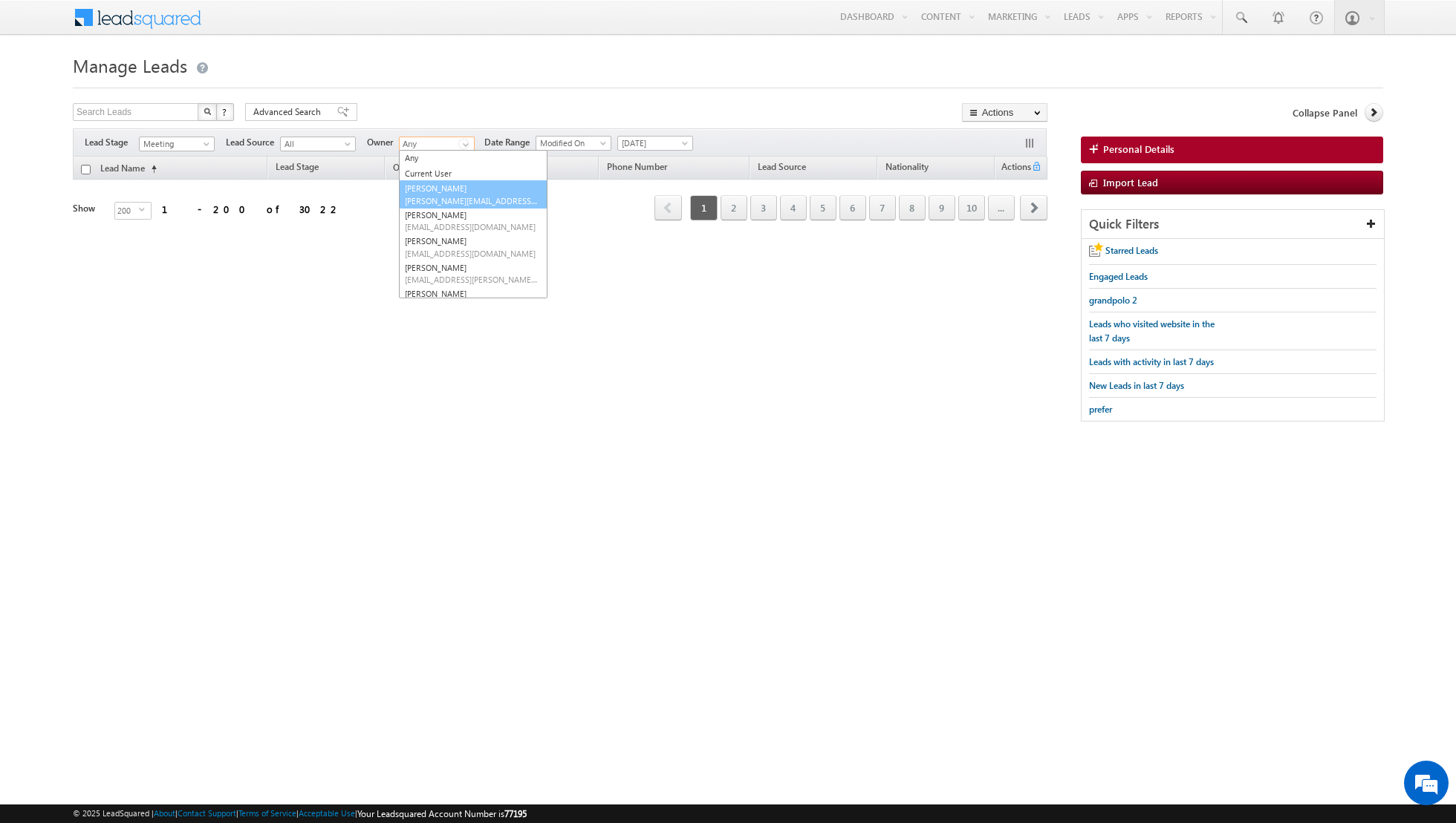
click at [429, 195] on span "aakash.arora@indglobal.ae" at bounding box center [471, 201] width 134 height 12
type input "Aakash Arora"
